Goal: Task Accomplishment & Management: Manage account settings

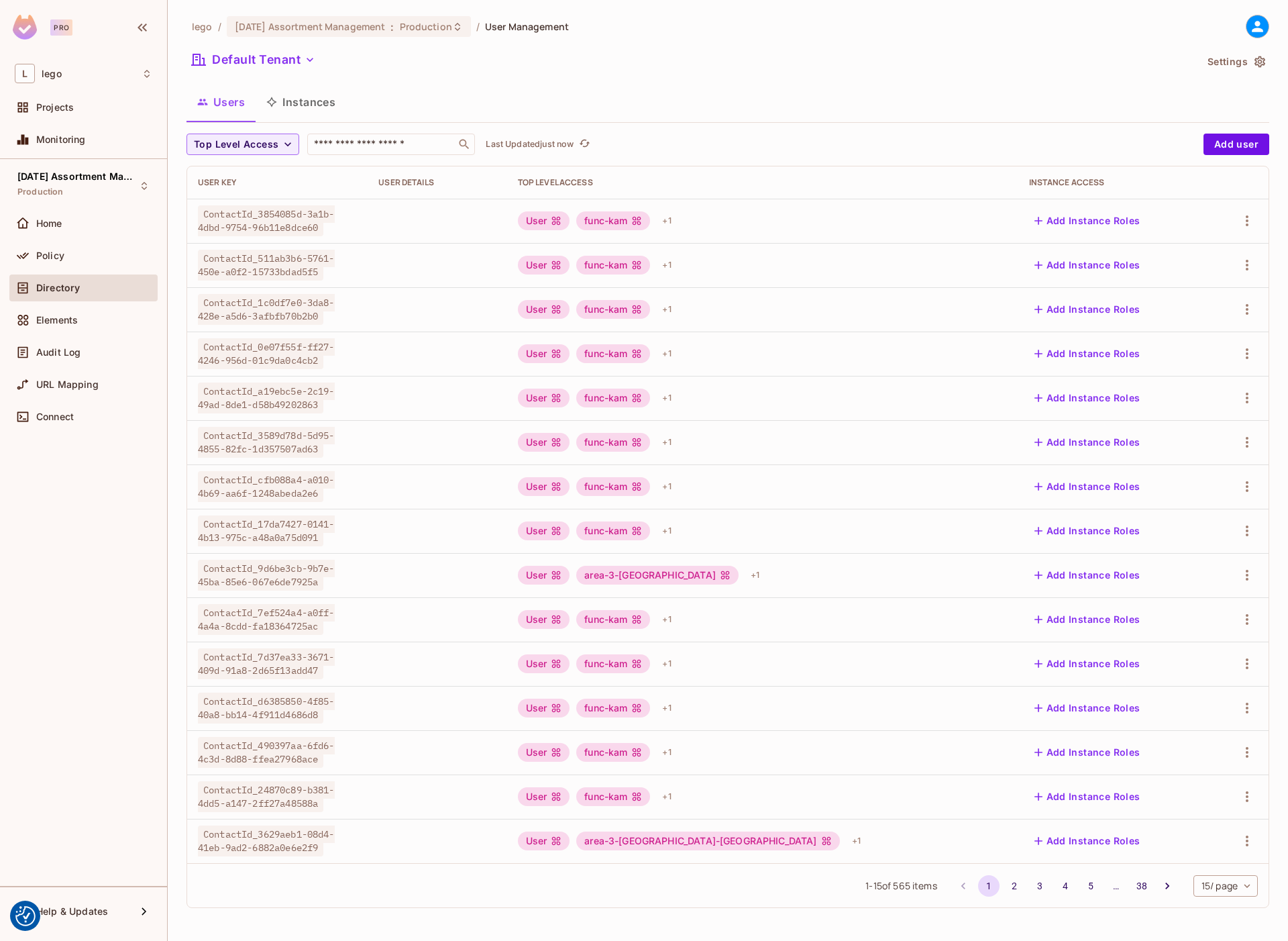
click at [337, 129] on div "lego / [DATE] Assortment Management : Production / User Management Default Tena…" at bounding box center [728, 466] width 1083 height 904
click at [340, 139] on input "text" at bounding box center [381, 144] width 141 height 14
paste input "**********"
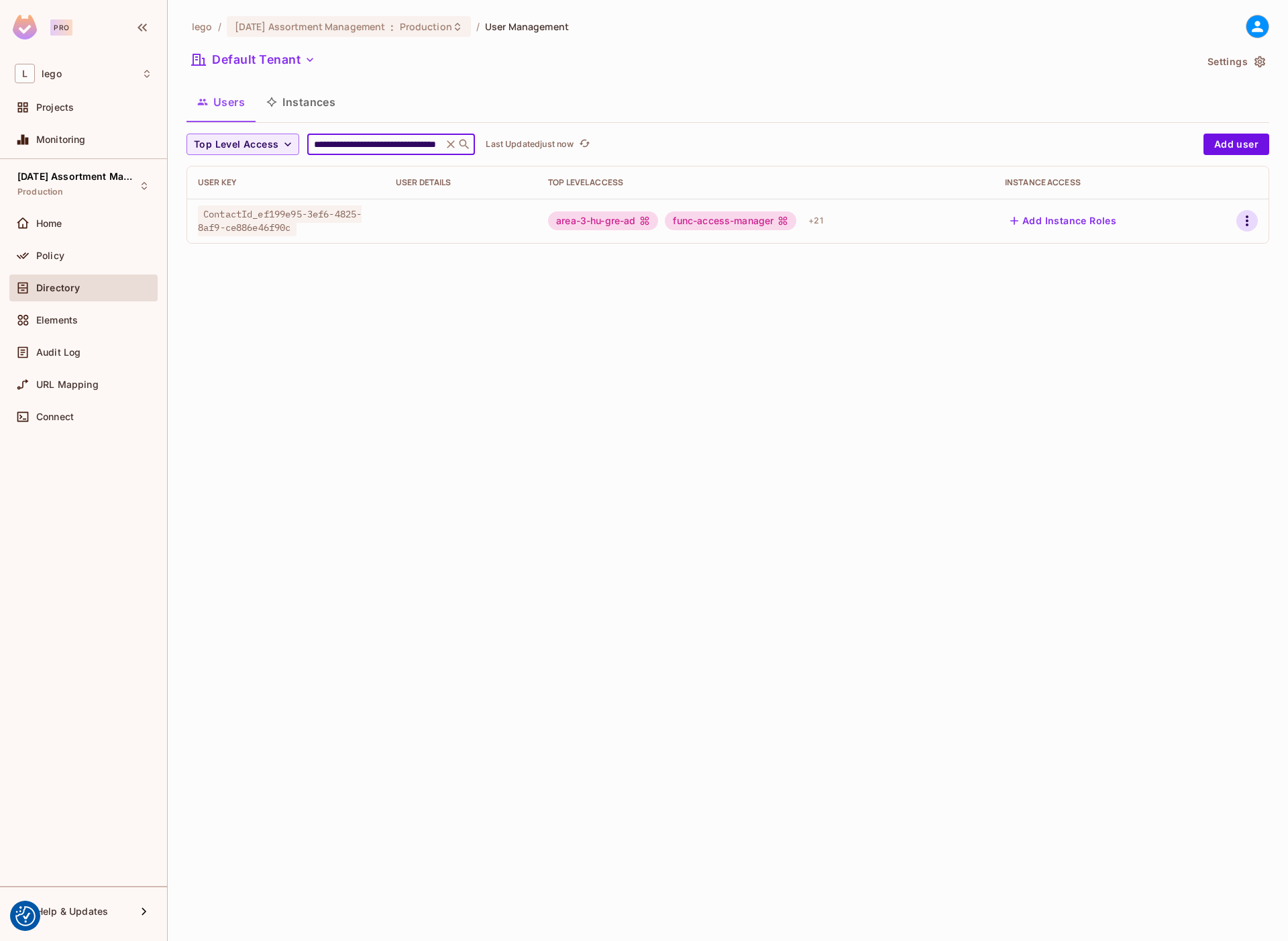
type input "**********"
click at [1246, 217] on icon "button" at bounding box center [1246, 220] width 16 height 16
click at [1179, 249] on div "Edit" at bounding box center [1176, 251] width 18 height 14
click at [1246, 218] on icon "button" at bounding box center [1246, 220] width 16 height 16
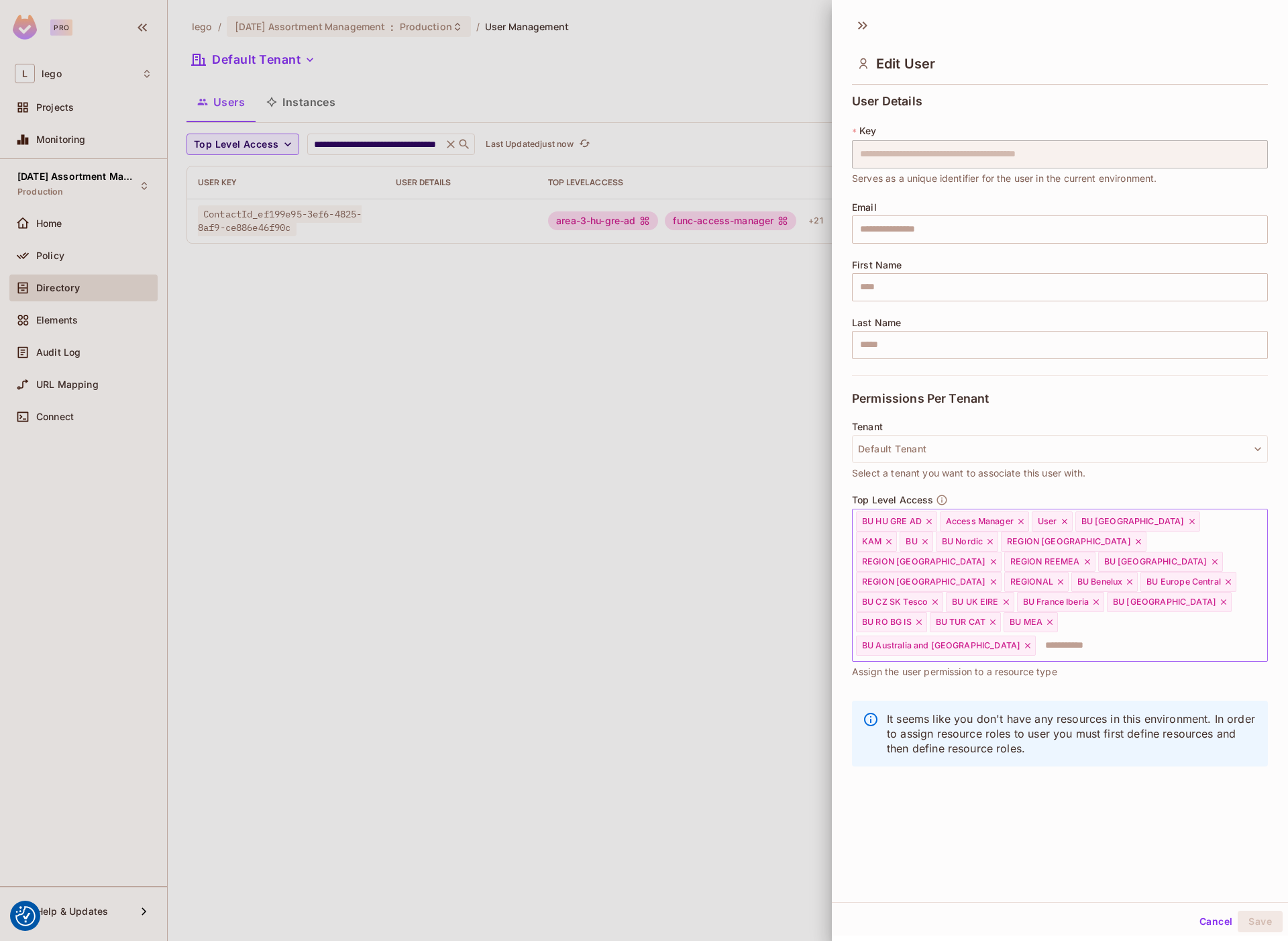
click at [1068, 632] on input "text" at bounding box center [1139, 645] width 205 height 27
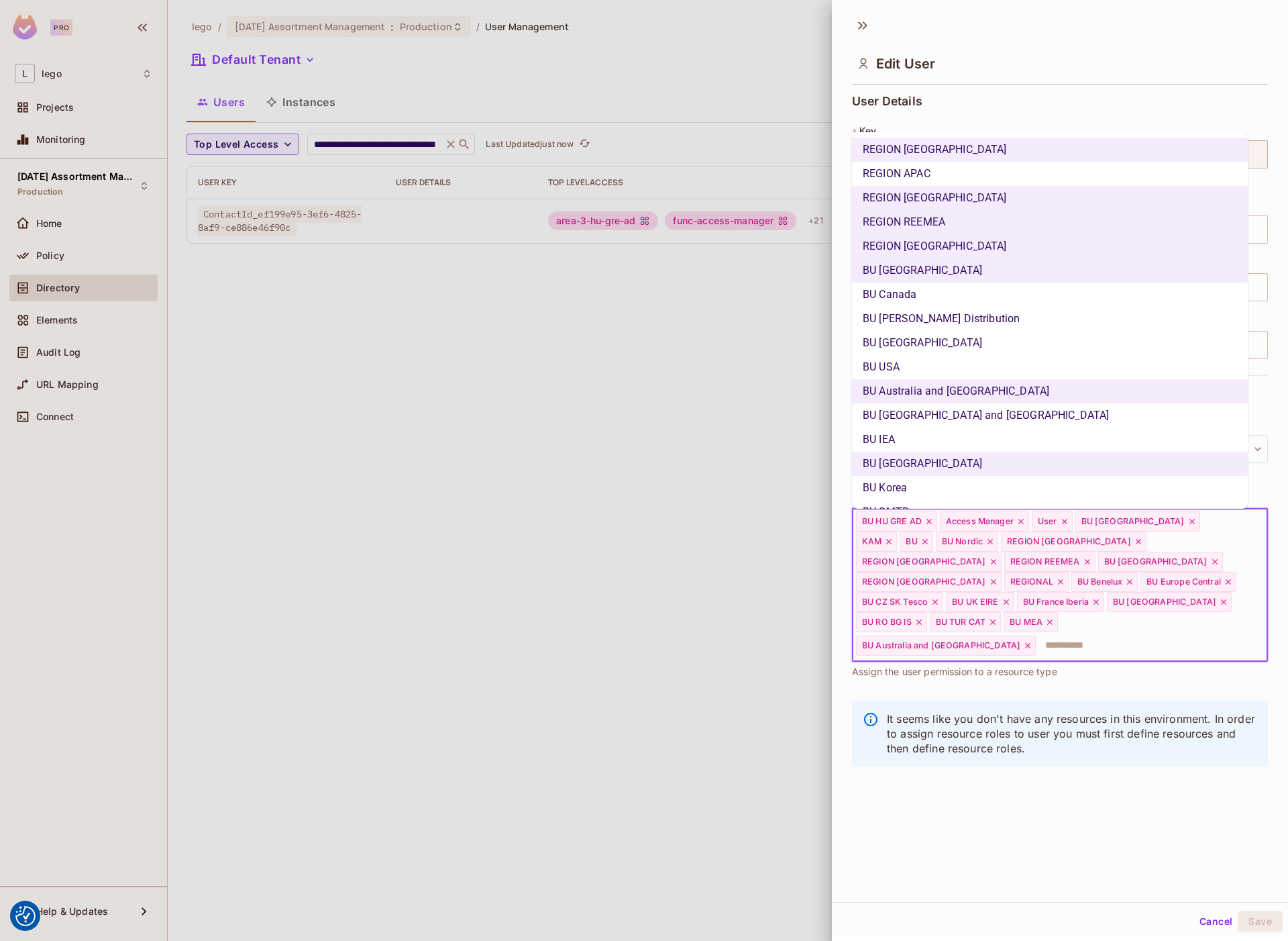
scroll to position [426, 0]
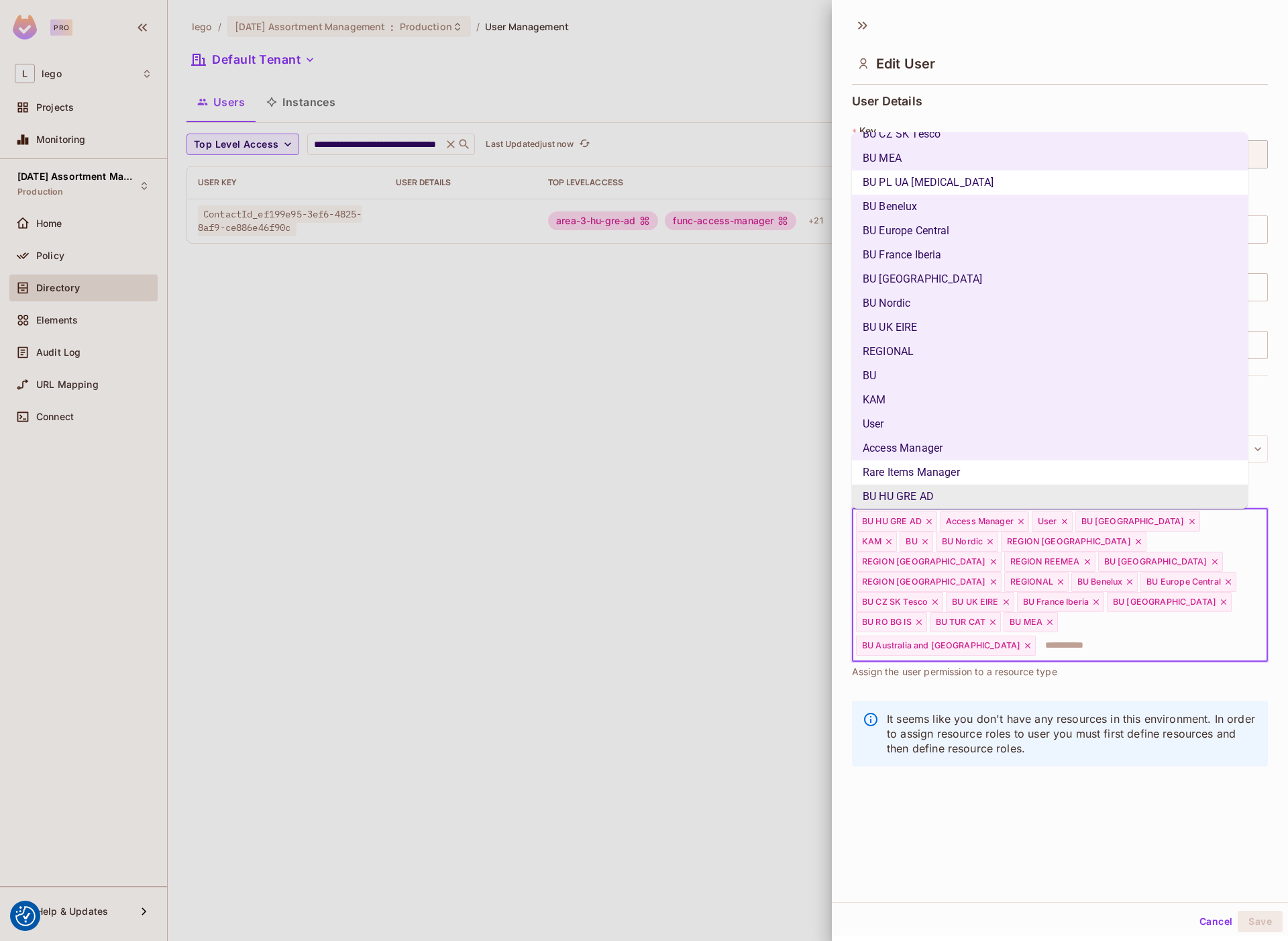
type input "*"
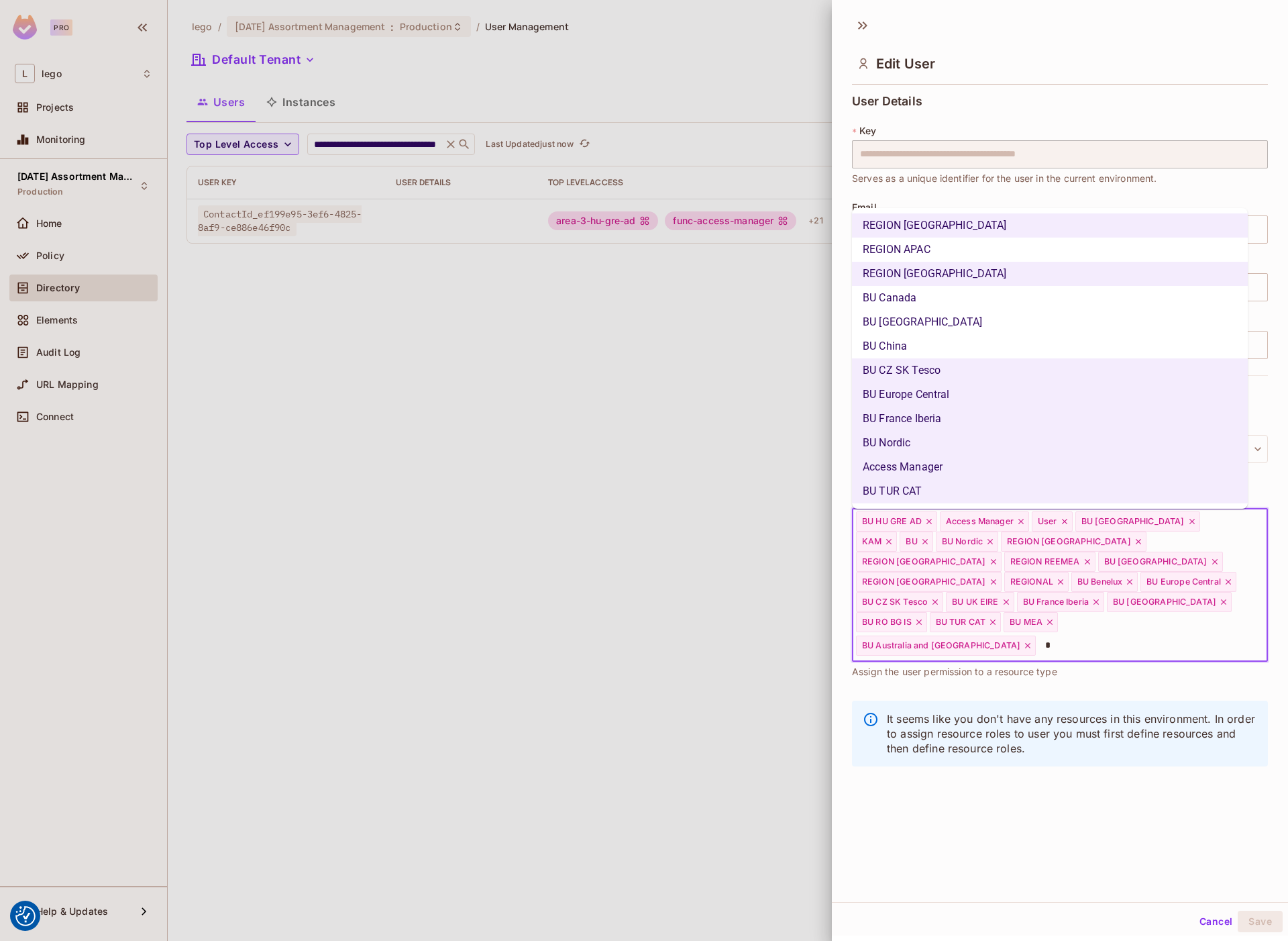
scroll to position [0, 0]
click at [951, 300] on li "BU Canada" at bounding box center [1050, 298] width 396 height 24
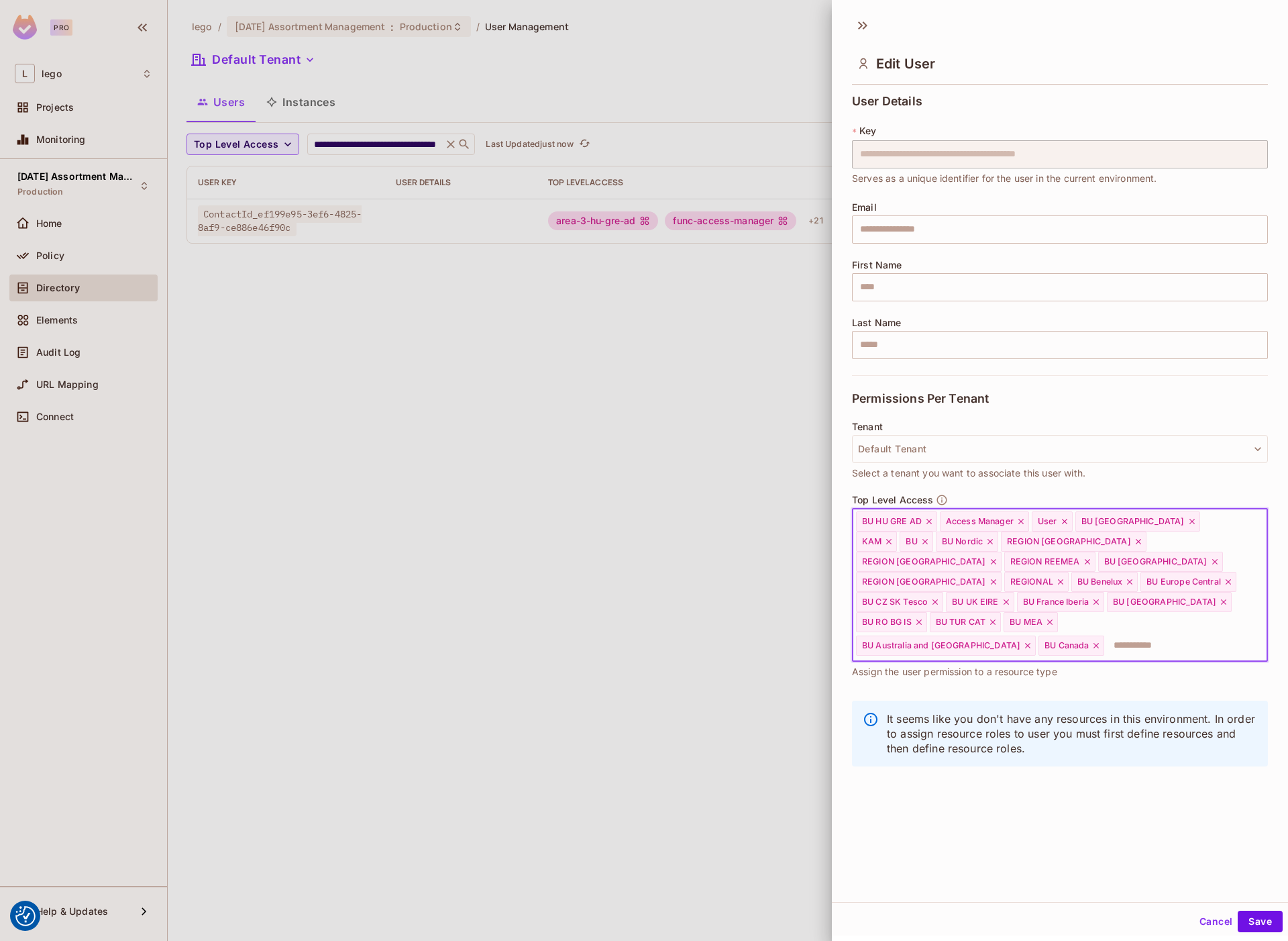
click at [1109, 632] on input "text" at bounding box center [1173, 645] width 136 height 27
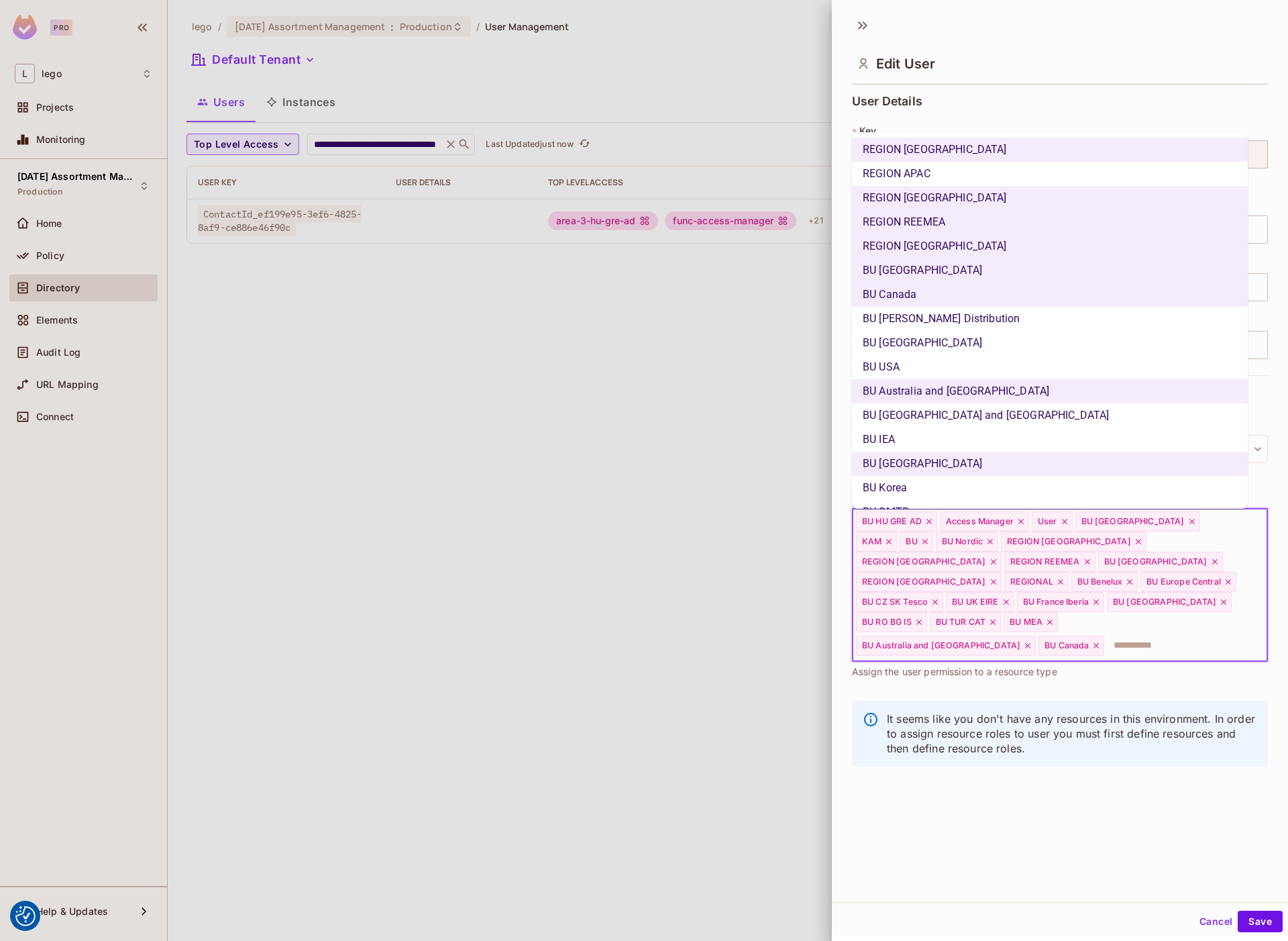
click at [1005, 374] on li "BU USA" at bounding box center [1050, 367] width 396 height 24
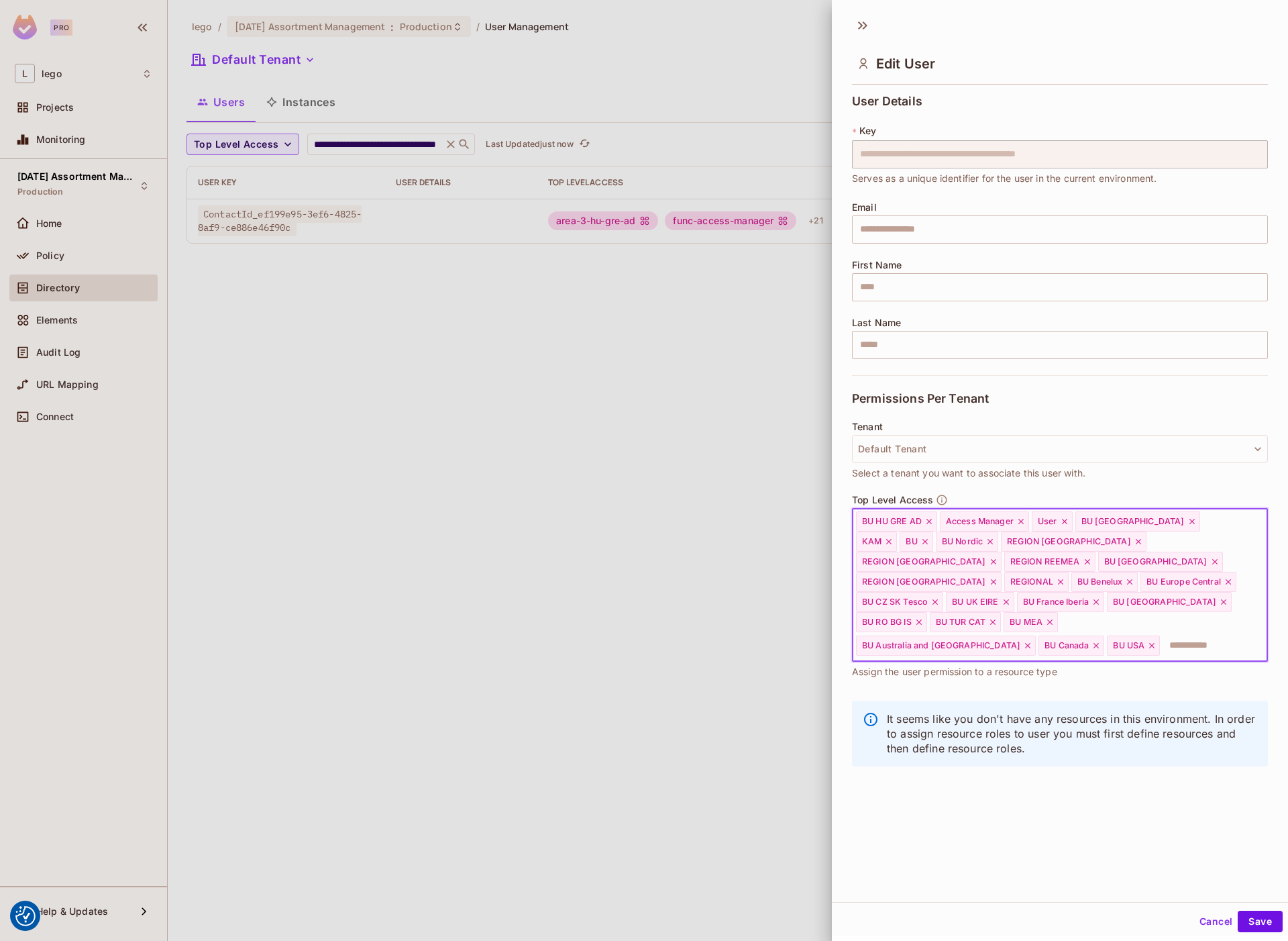
click at [1162, 632] on input "text" at bounding box center [1201, 645] width 80 height 27
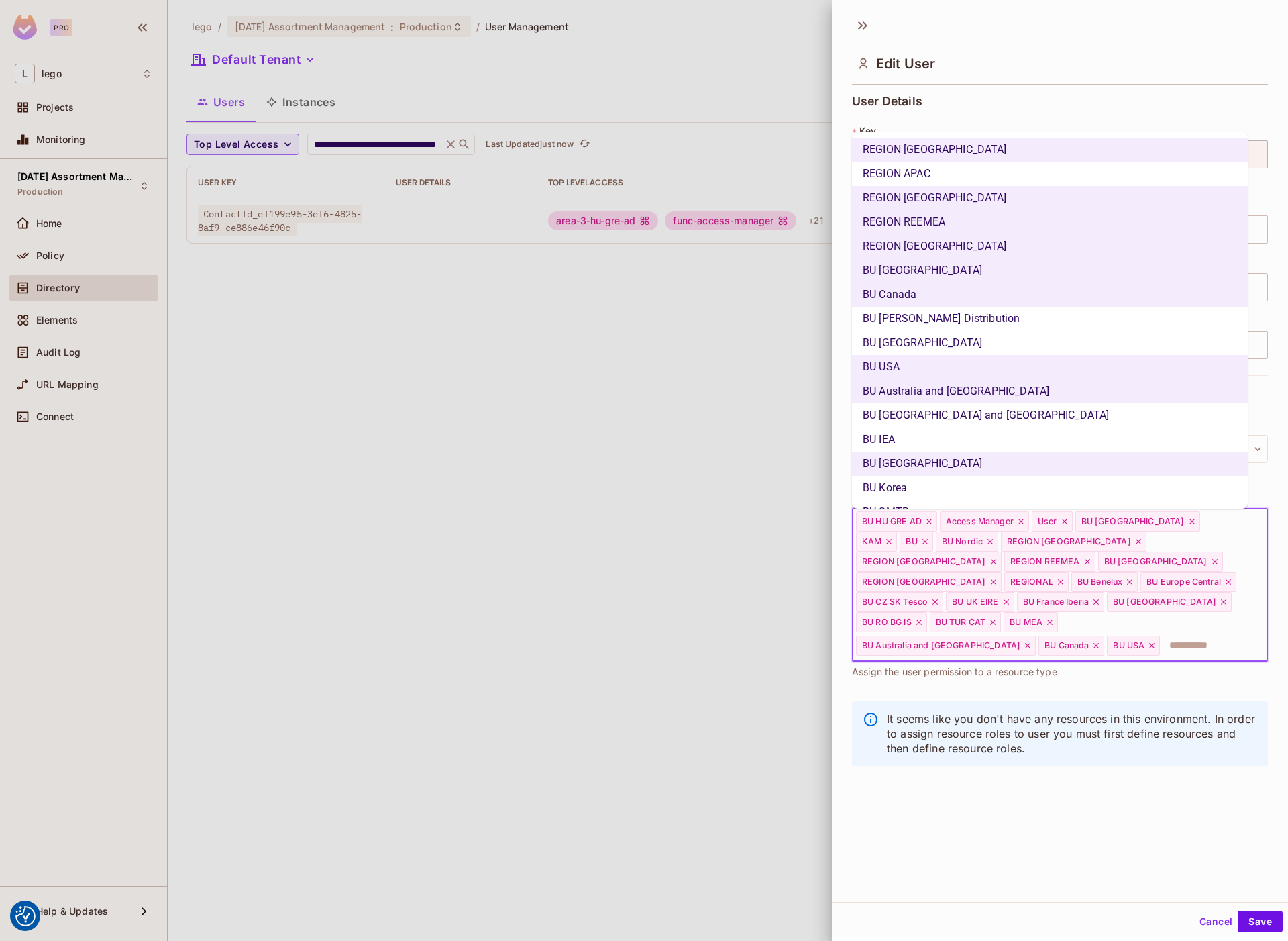
click at [973, 340] on li "BU [GEOGRAPHIC_DATA]" at bounding box center [1050, 343] width 396 height 24
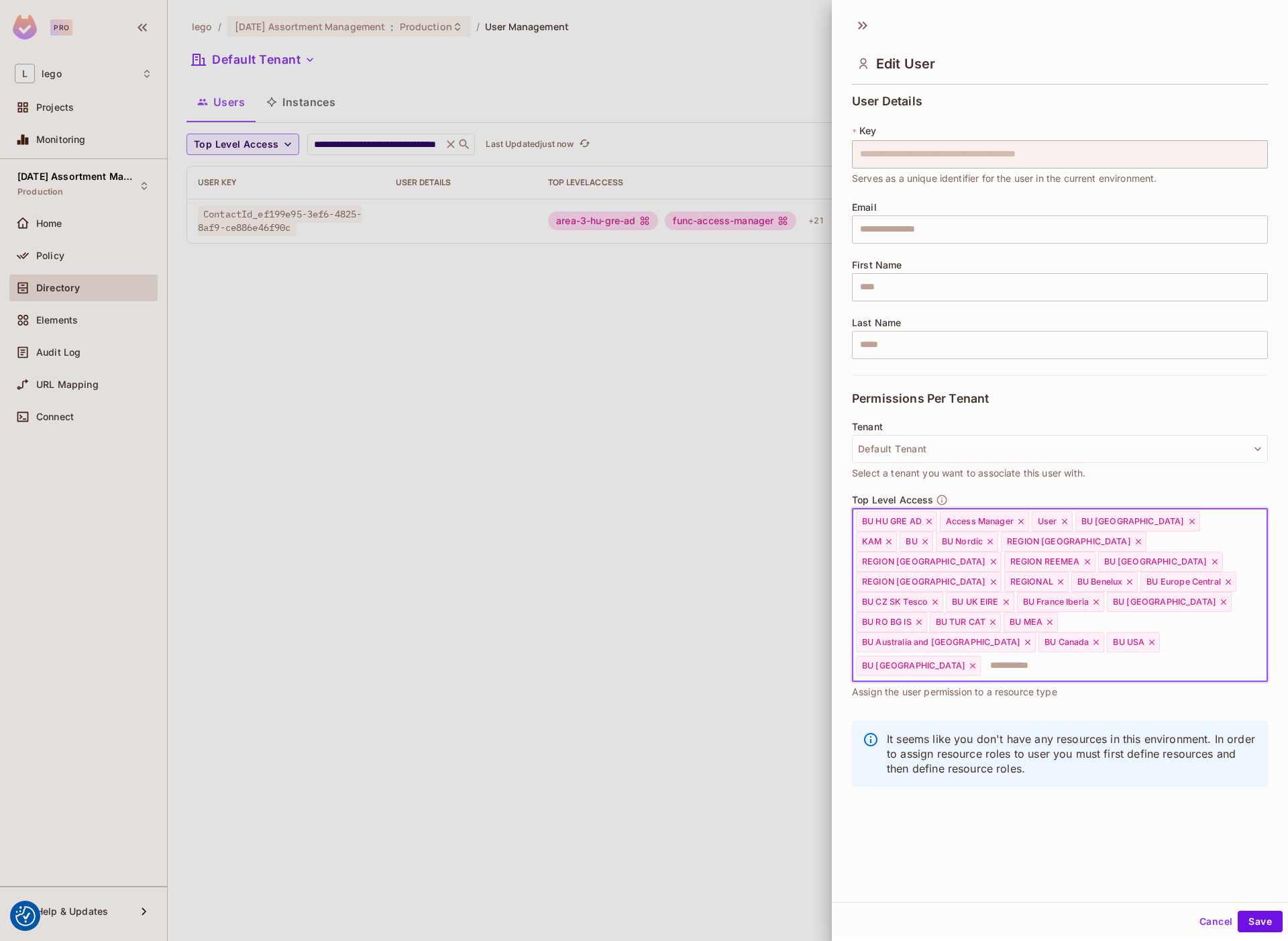
click at [1159, 652] on input "text" at bounding box center [1112, 665] width 259 height 27
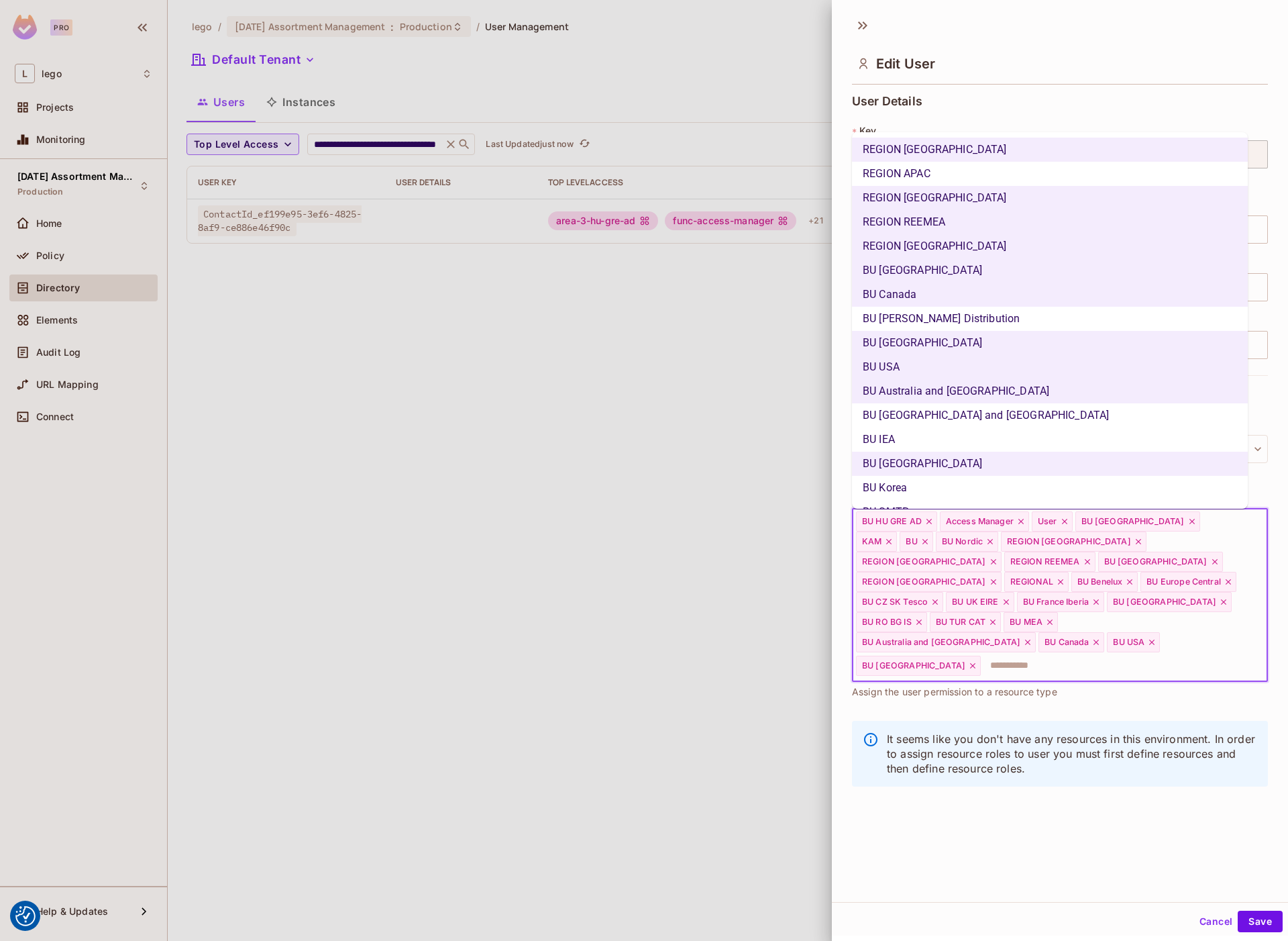
click at [1020, 318] on li "BU [PERSON_NAME] Distribution" at bounding box center [1050, 319] width 396 height 24
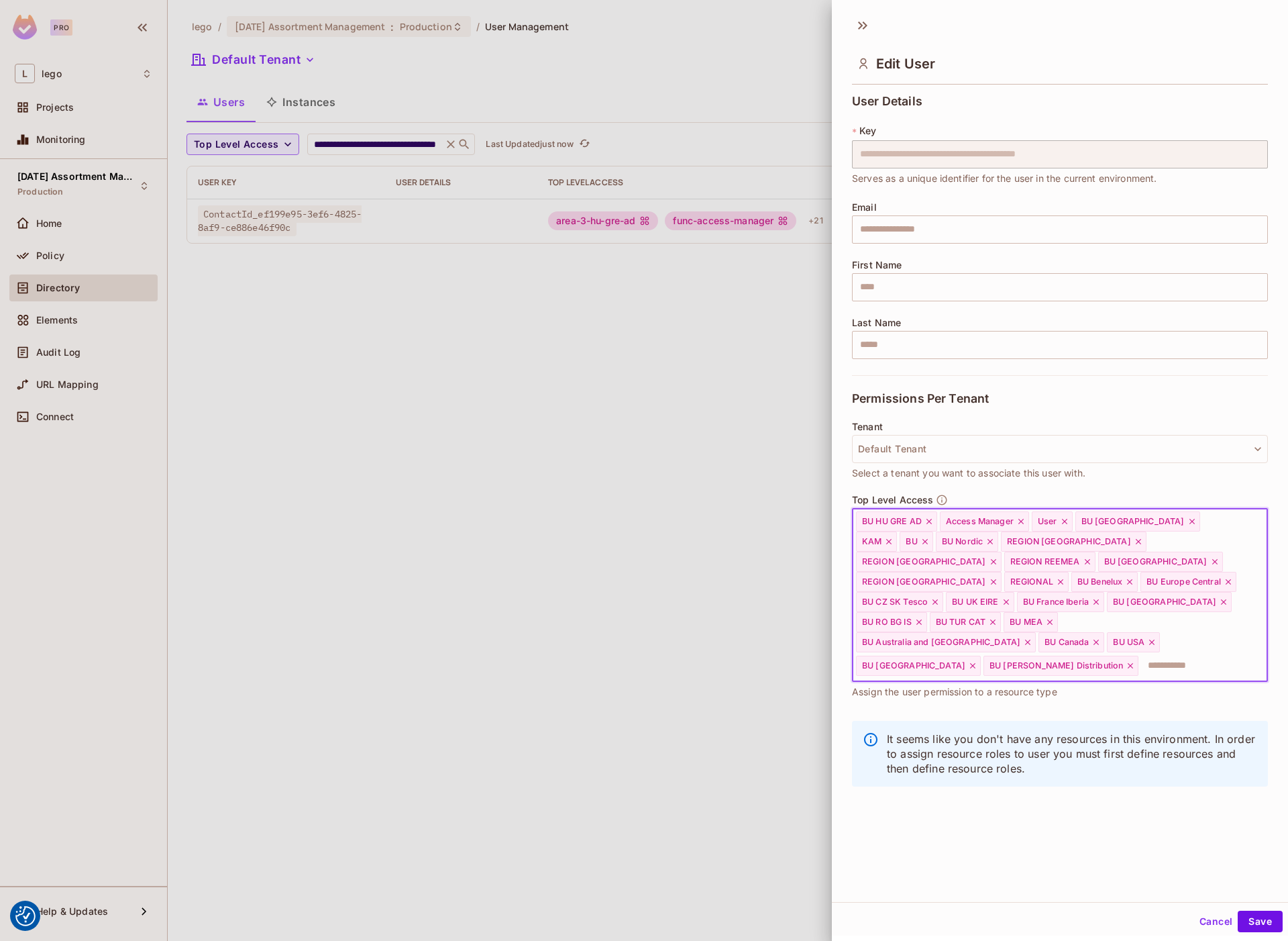
click at [1139, 652] on input "text" at bounding box center [1190, 665] width 102 height 27
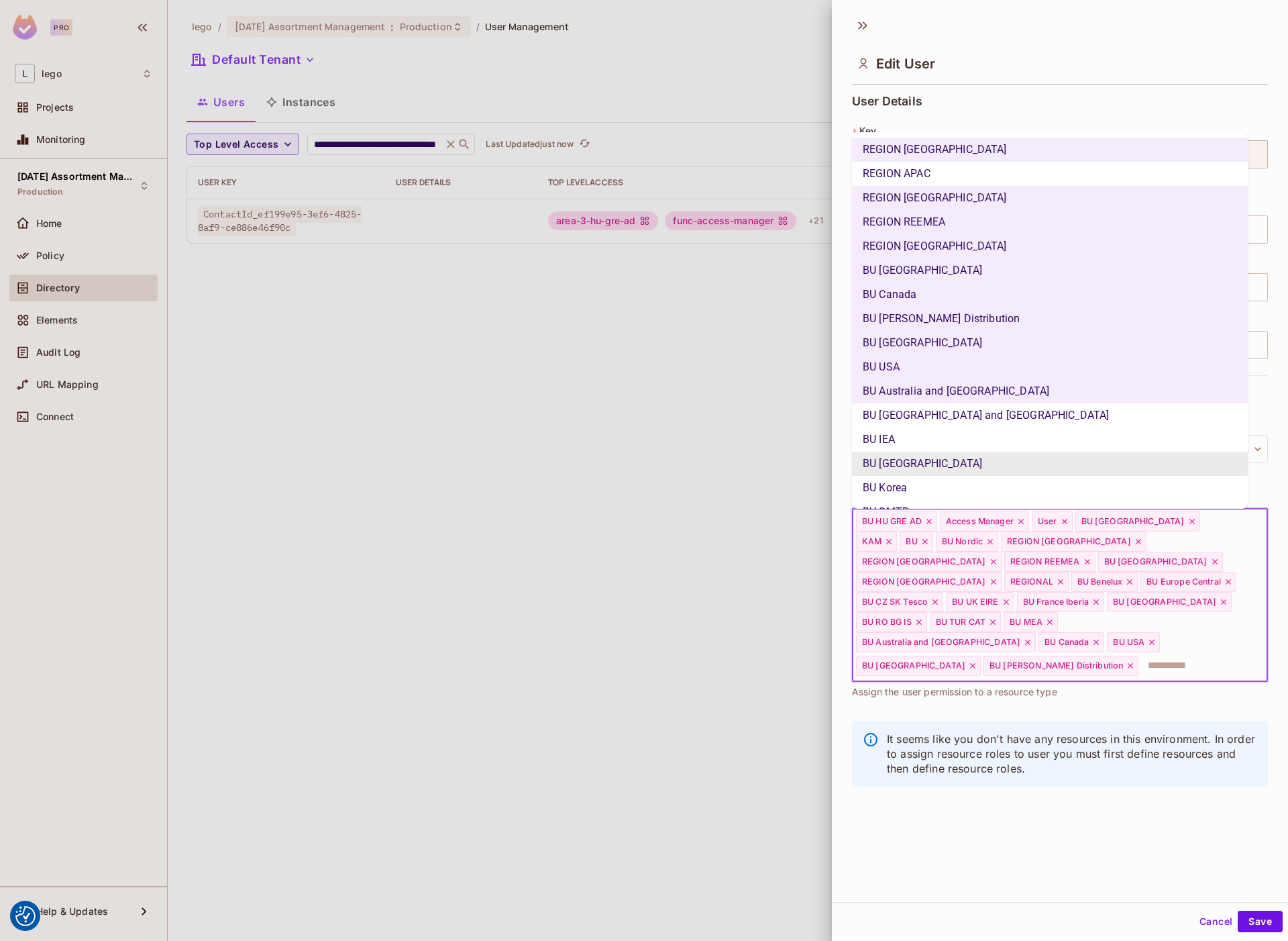
click at [1120, 852] on div "**********" at bounding box center [1060, 455] width 456 height 892
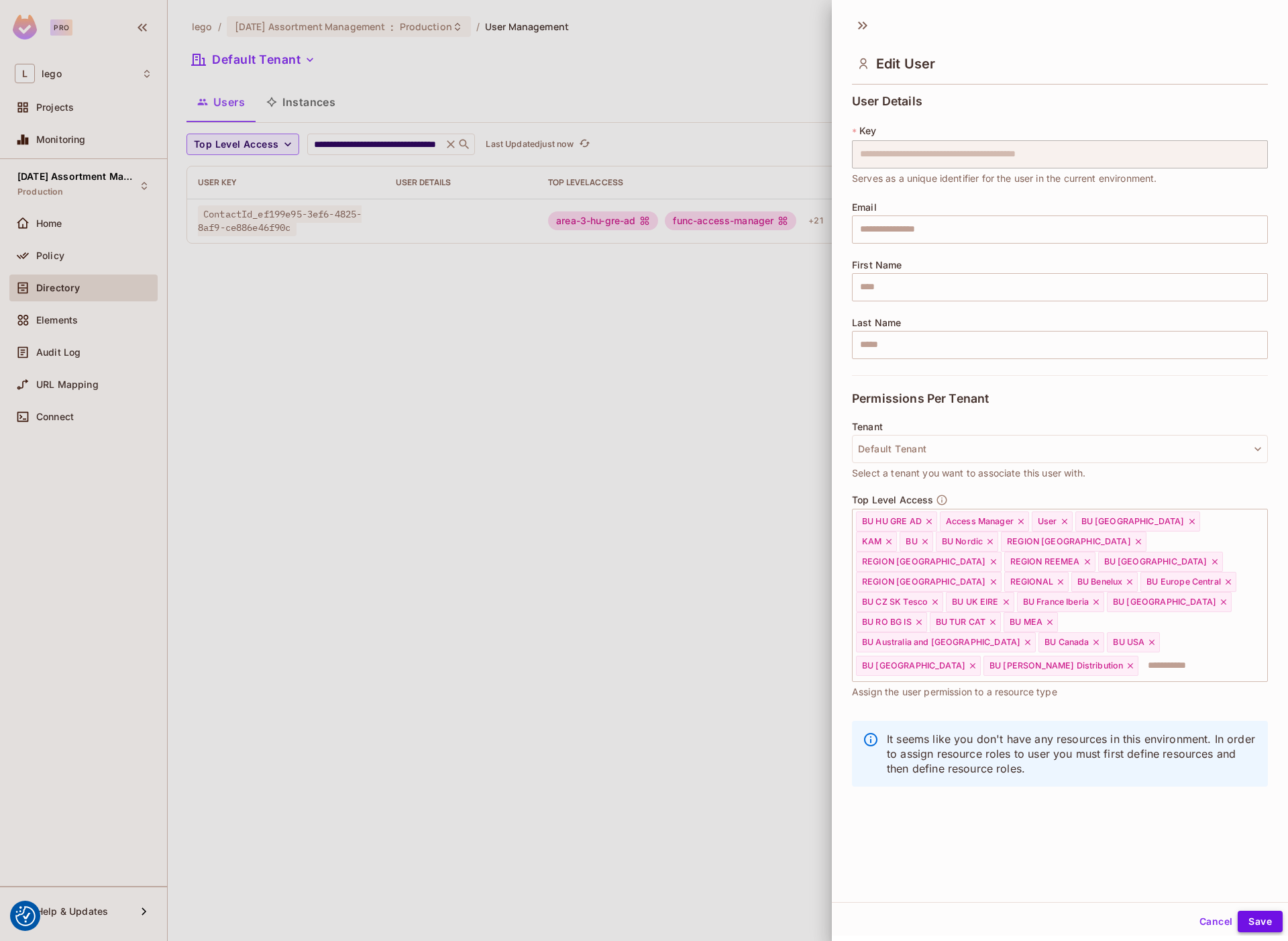
click at [1258, 919] on button "Save" at bounding box center [1260, 921] width 45 height 21
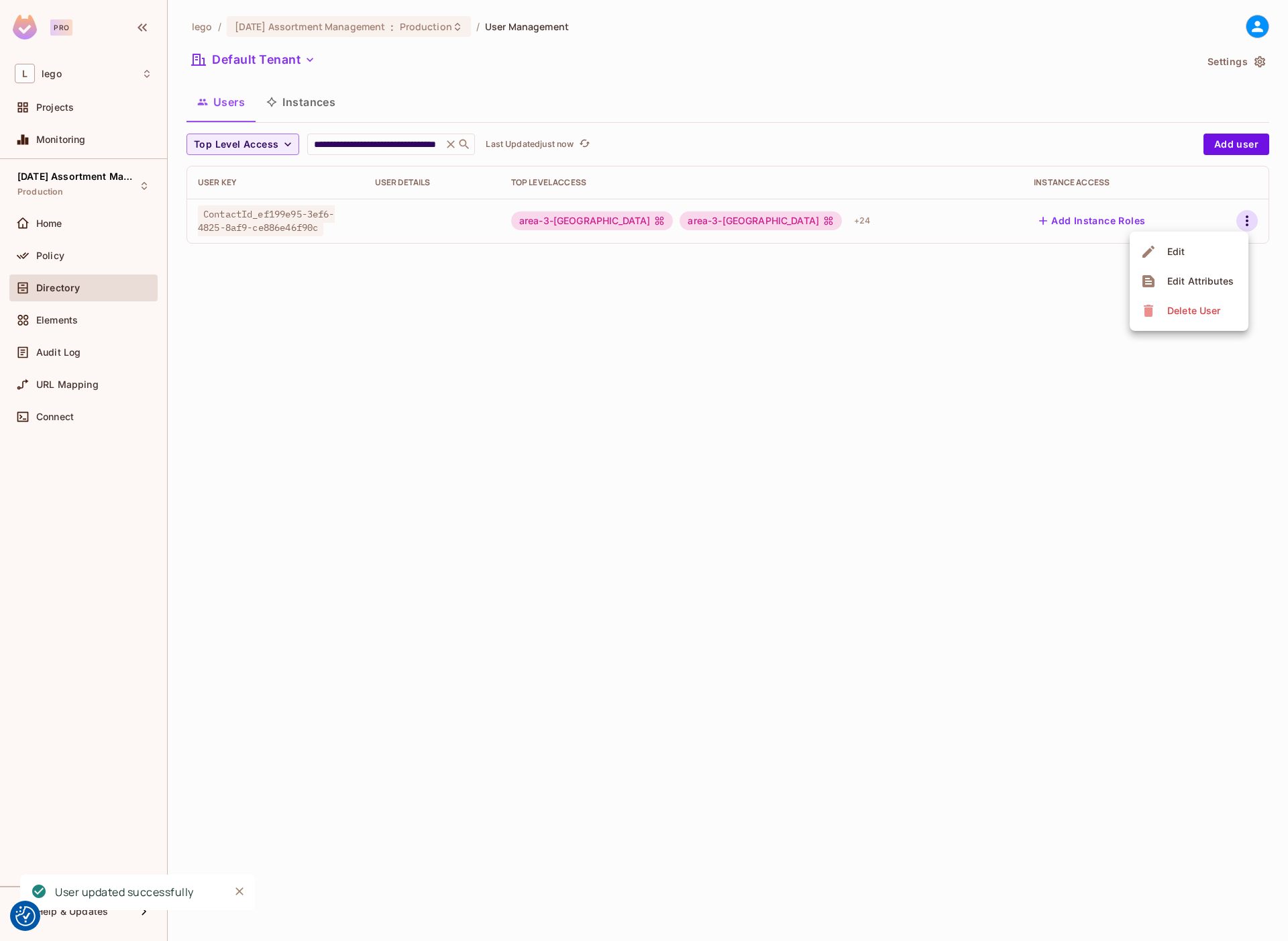
click at [1069, 296] on div at bounding box center [644, 470] width 1288 height 941
click at [885, 72] on div "Default Tenant" at bounding box center [691, 62] width 1009 height 26
click at [714, 59] on div "Default Tenant" at bounding box center [691, 62] width 1009 height 26
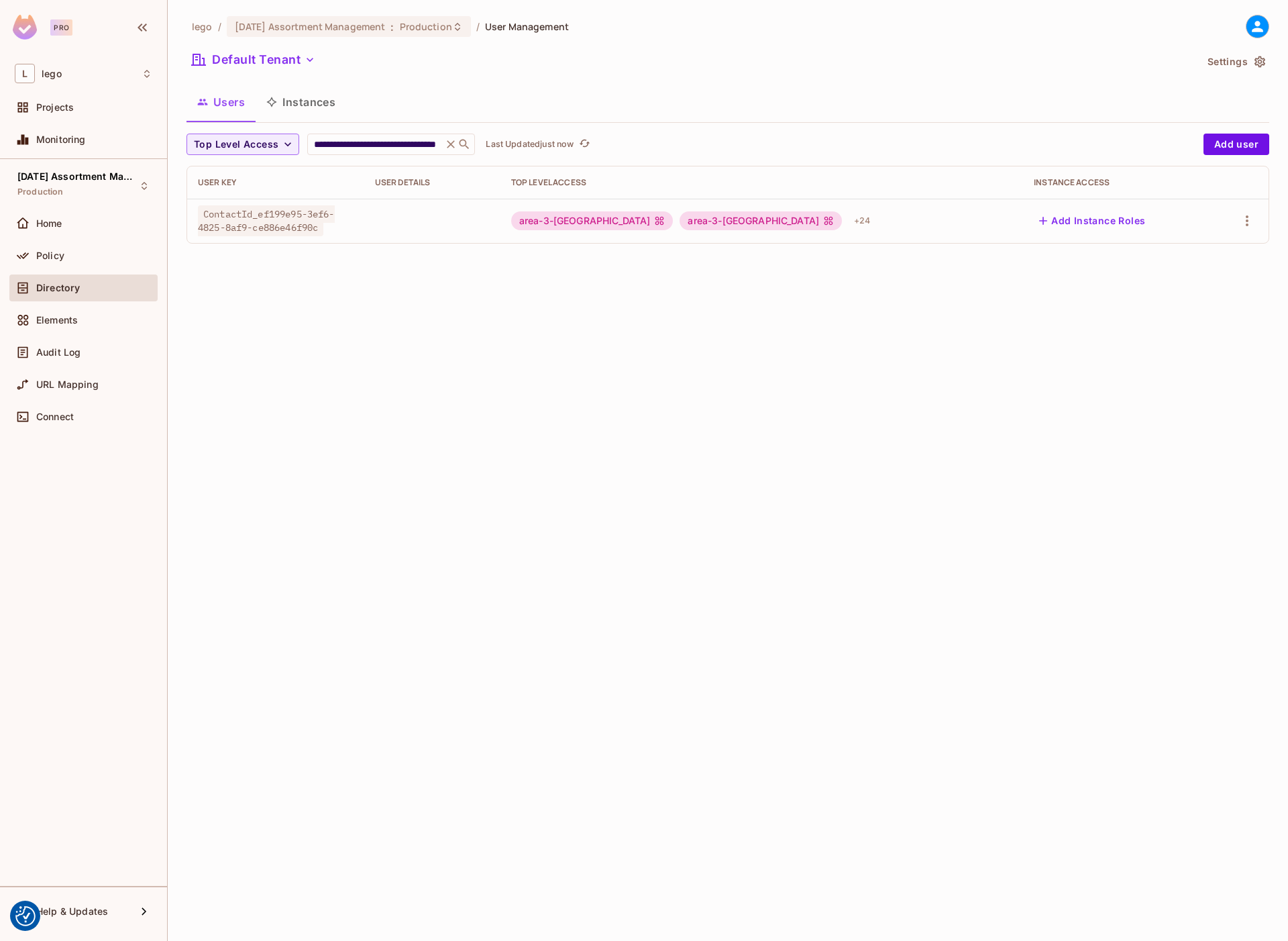
click at [714, 59] on div "Default Tenant" at bounding box center [691, 62] width 1009 height 26
